Goal: Find specific page/section: Find specific page/section

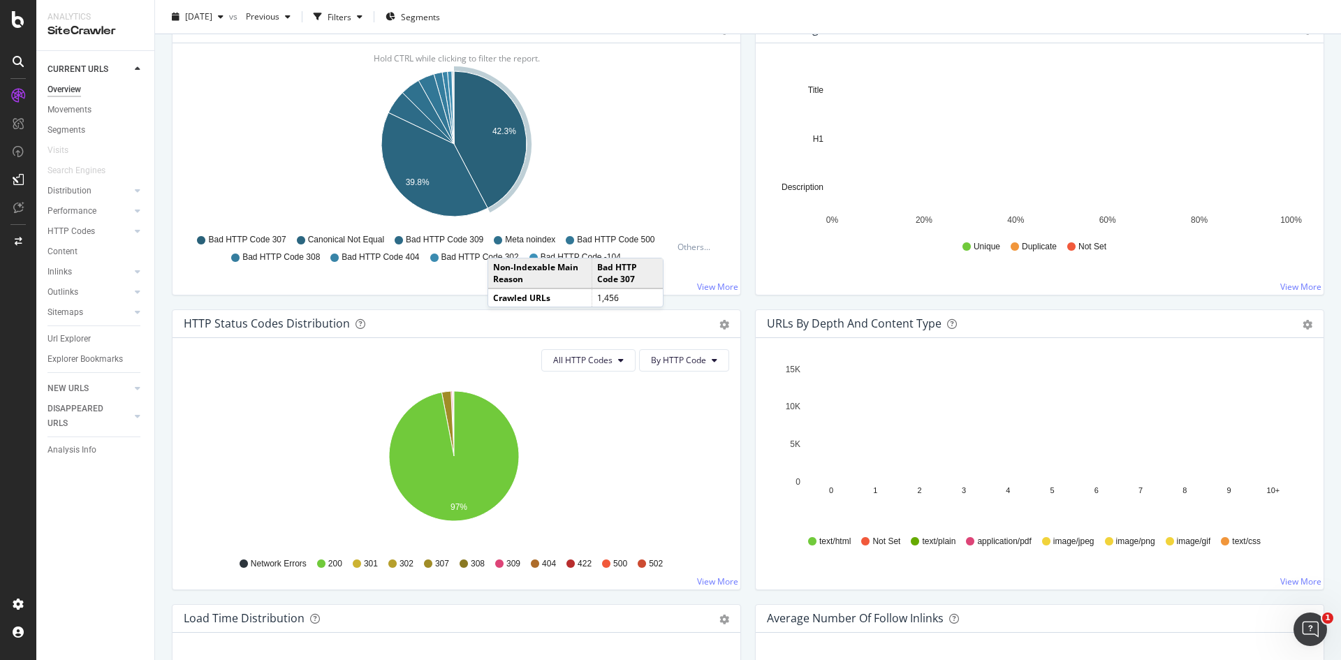
scroll to position [768, 0]
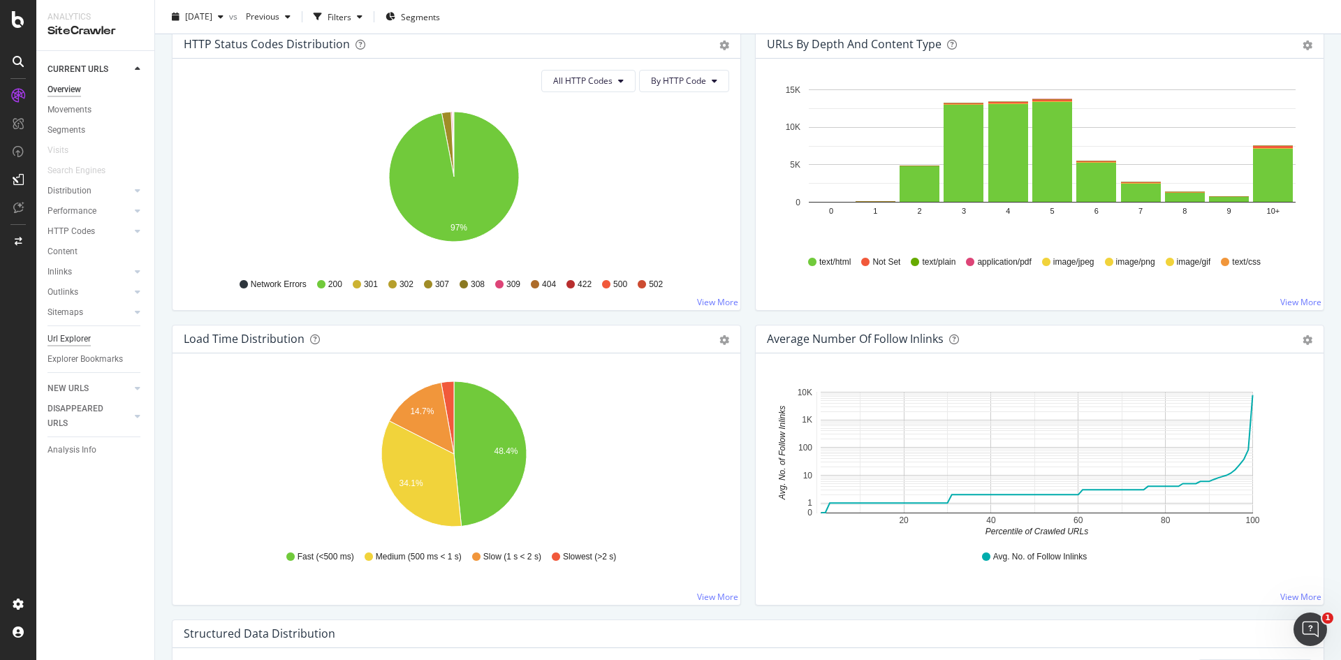
click at [73, 336] on div "Url Explorer" at bounding box center [68, 339] width 43 height 15
